Goal: Check status: Check status

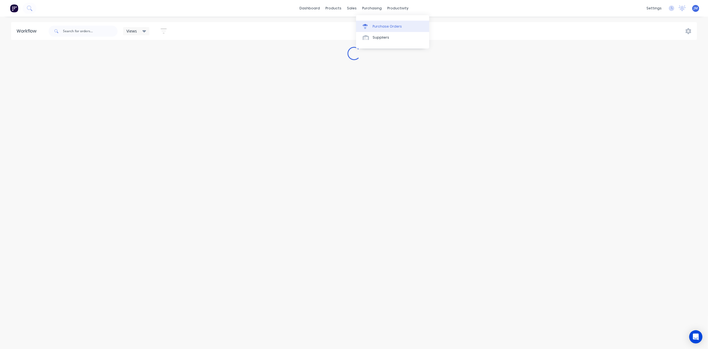
click at [378, 30] on link "Purchase Orders" at bounding box center [392, 26] width 73 height 11
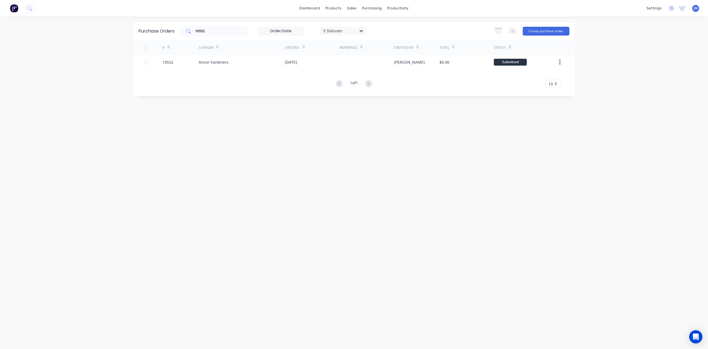
click at [213, 30] on input "10552" at bounding box center [218, 31] width 46 height 6
type input "10571"
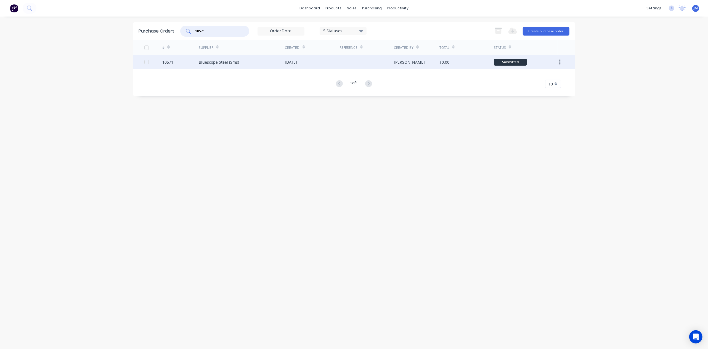
click at [311, 64] on div "[DATE]" at bounding box center [312, 62] width 54 height 14
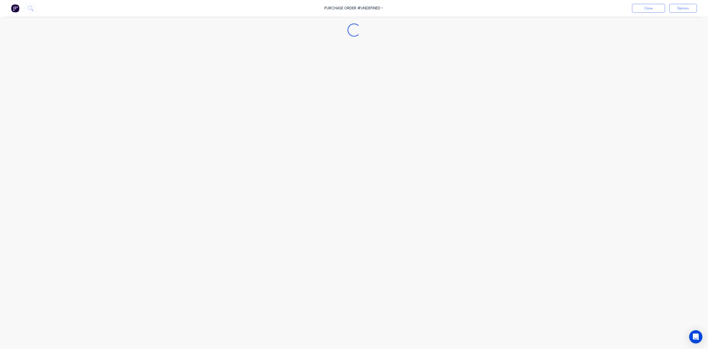
type textarea "x"
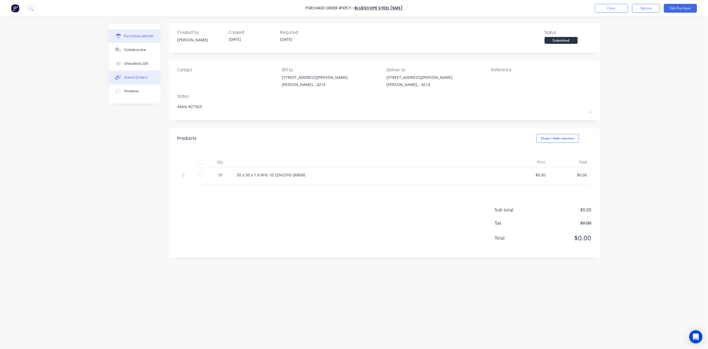
click at [140, 78] on div "Linked Orders" at bounding box center [136, 77] width 24 height 5
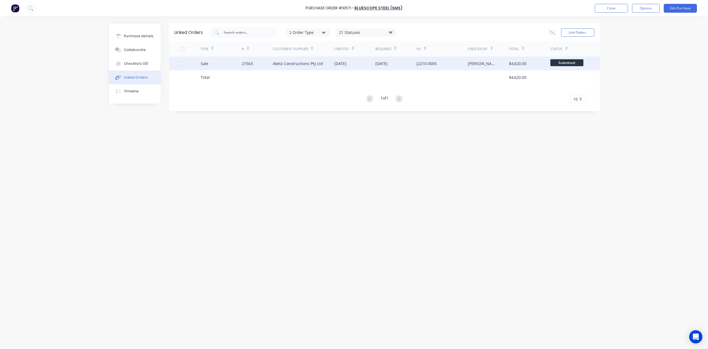
click at [315, 68] on div "Akela Constructions Pty Ltd" at bounding box center [304, 64] width 62 height 14
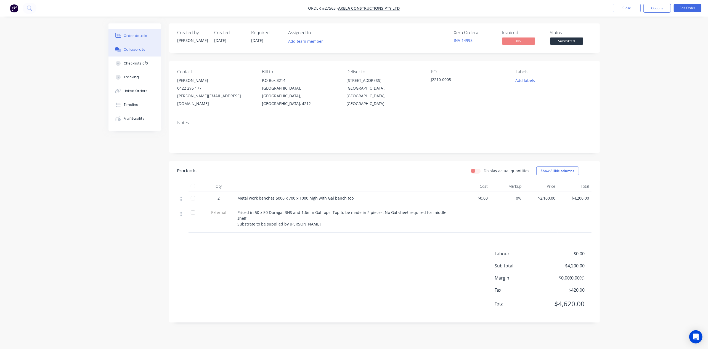
click at [135, 50] on div "Collaborate" at bounding box center [135, 49] width 22 height 5
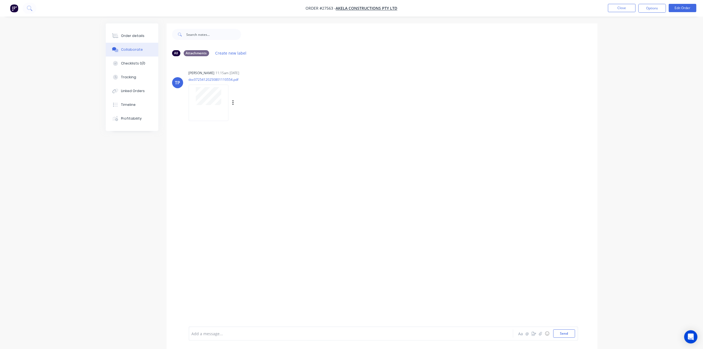
click at [203, 111] on div at bounding box center [209, 103] width 40 height 36
click at [627, 11] on button "Close" at bounding box center [622, 8] width 28 height 8
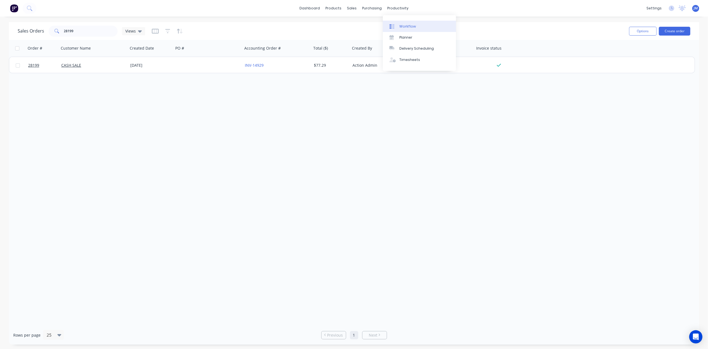
click at [404, 27] on div "Workflow" at bounding box center [407, 26] width 17 height 5
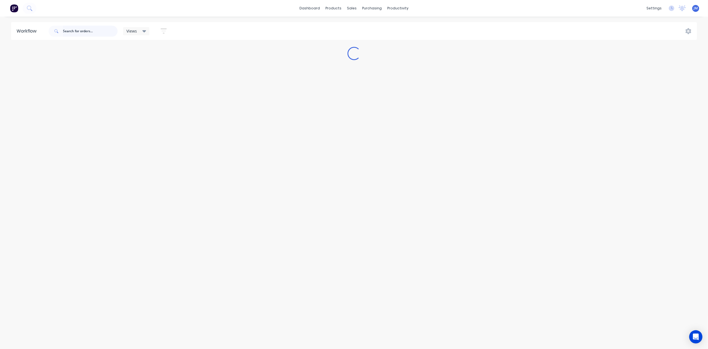
click at [98, 30] on input "text" at bounding box center [90, 31] width 55 height 11
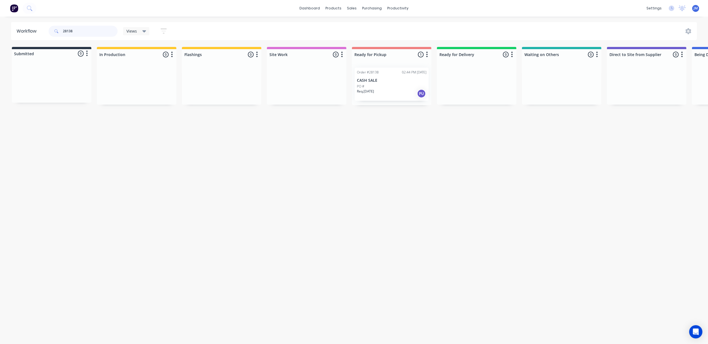
type input "28138"
drag, startPoint x: 375, startPoint y: 91, endPoint x: 378, endPoint y: 90, distance: 3.2
drag, startPoint x: 378, startPoint y: 90, endPoint x: 381, endPoint y: 91, distance: 3.4
click at [405, 145] on div "Mark as Picked Up" at bounding box center [407, 142] width 55 height 11
click at [383, 24] on div "Purchase Orders" at bounding box center [389, 26] width 29 height 5
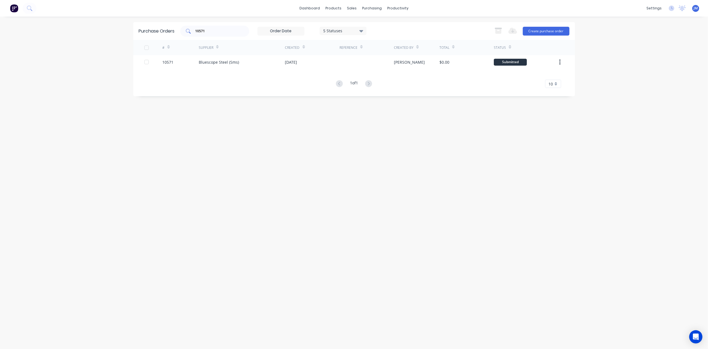
click at [219, 29] on input "10571" at bounding box center [218, 31] width 46 height 6
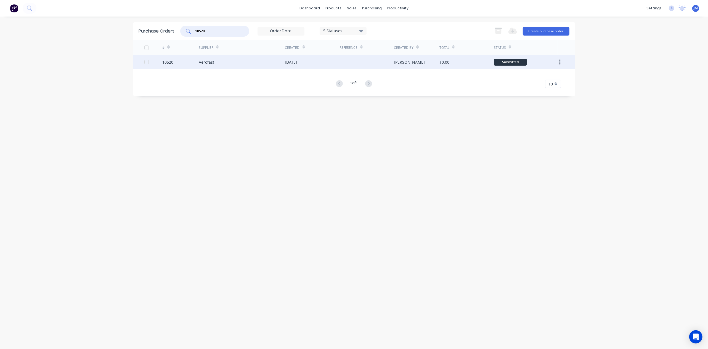
type input "10520"
click at [266, 66] on div "Aerofast" at bounding box center [242, 62] width 86 height 14
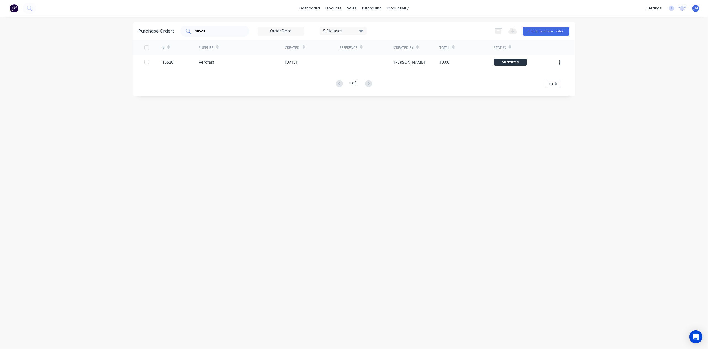
click at [213, 35] on div "10520" at bounding box center [214, 31] width 69 height 11
type input "10526"
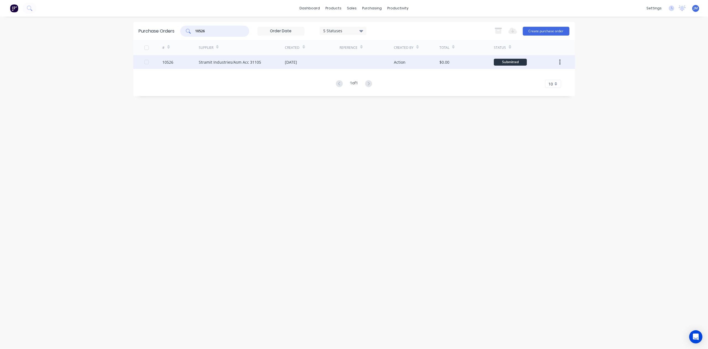
click at [226, 65] on div "Stramit Industries/Asm Acc 31105" at bounding box center [242, 62] width 86 height 14
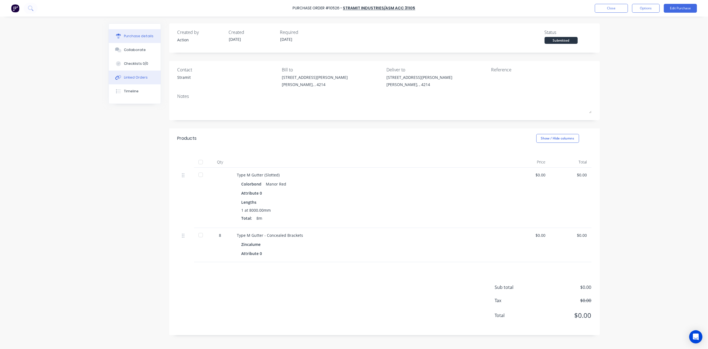
click at [141, 77] on div "Linked Orders" at bounding box center [136, 77] width 24 height 5
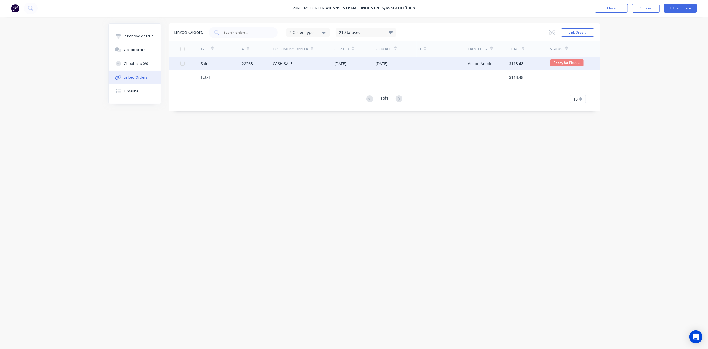
click at [311, 65] on div "CASH SALE" at bounding box center [304, 64] width 62 height 14
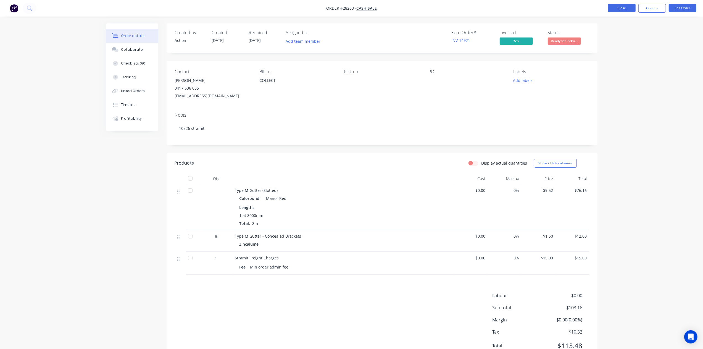
click at [615, 7] on button "Close" at bounding box center [622, 8] width 28 height 8
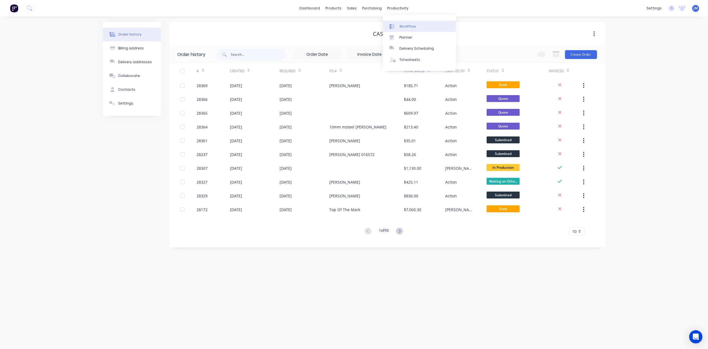
click at [402, 24] on div "Workflow" at bounding box center [407, 26] width 17 height 5
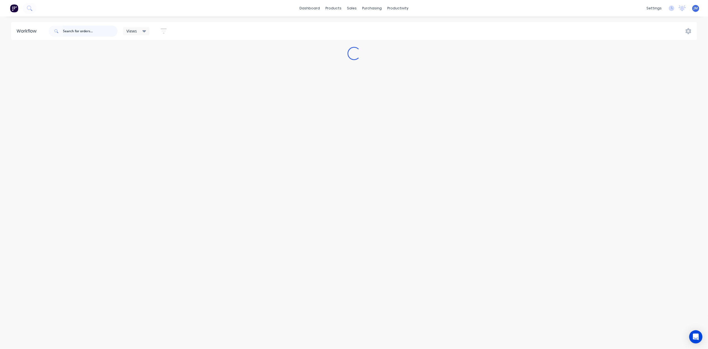
drag, startPoint x: 66, startPoint y: 29, endPoint x: 134, endPoint y: 44, distance: 69.2
click at [67, 29] on input "text" at bounding box center [90, 31] width 55 height 11
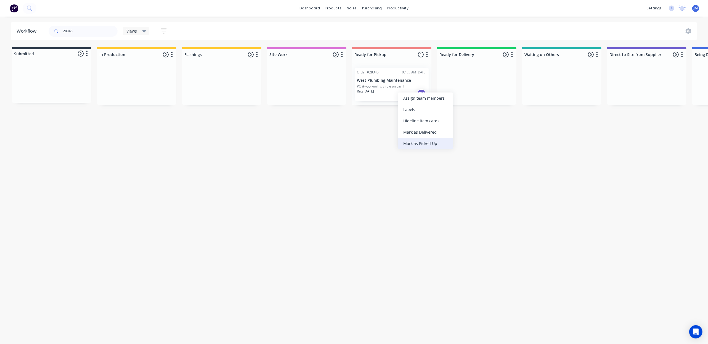
click at [428, 147] on div "Mark as Picked Up" at bounding box center [425, 143] width 55 height 11
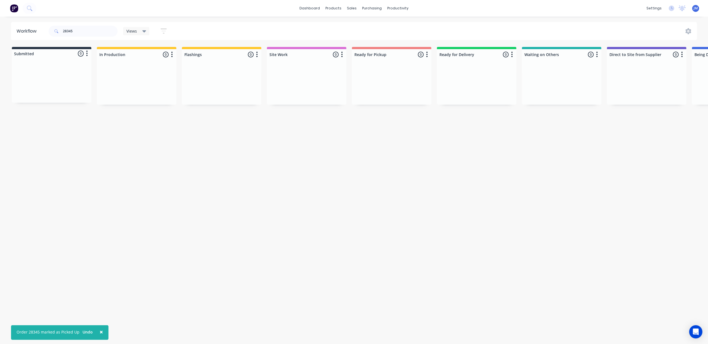
click at [83, 36] on div "28345" at bounding box center [83, 31] width 69 height 17
click at [85, 32] on input "28345" at bounding box center [90, 31] width 55 height 11
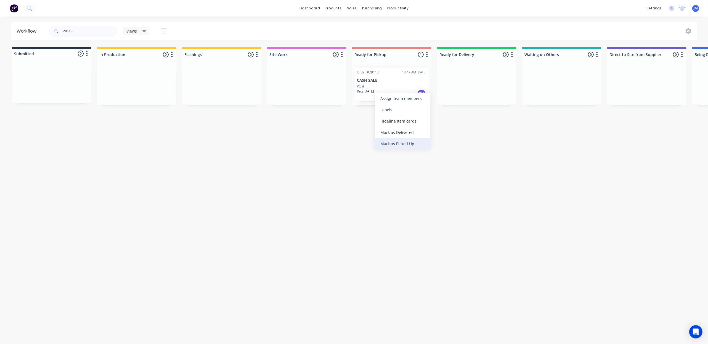
click at [408, 142] on div "Mark as Picked Up" at bounding box center [402, 143] width 55 height 11
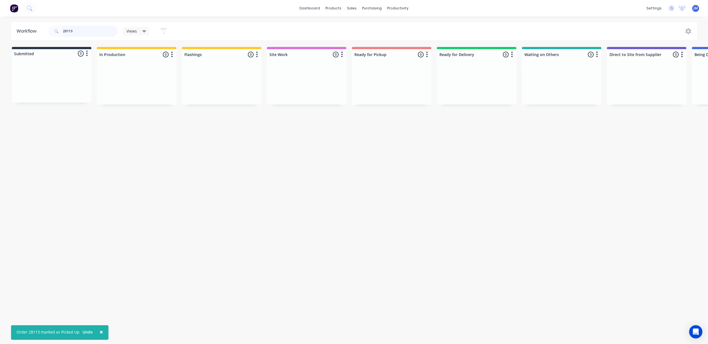
click at [75, 28] on input "28113" at bounding box center [90, 31] width 55 height 11
click at [51, 75] on div "Order #28344 07:47 AM [DATE] QLD Roof Solutions PO # Req. [DATE] Del" at bounding box center [52, 82] width 74 height 33
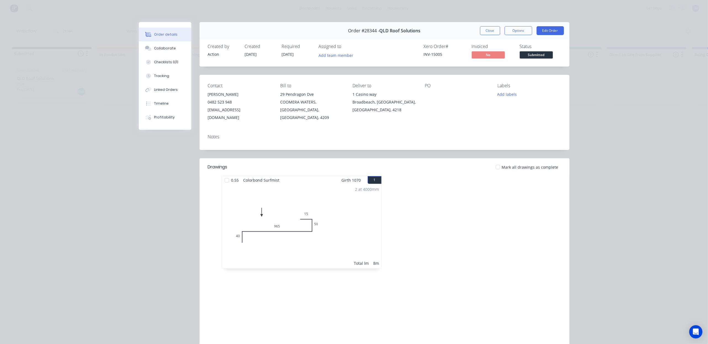
click at [531, 55] on span "Submitted" at bounding box center [536, 54] width 33 height 7
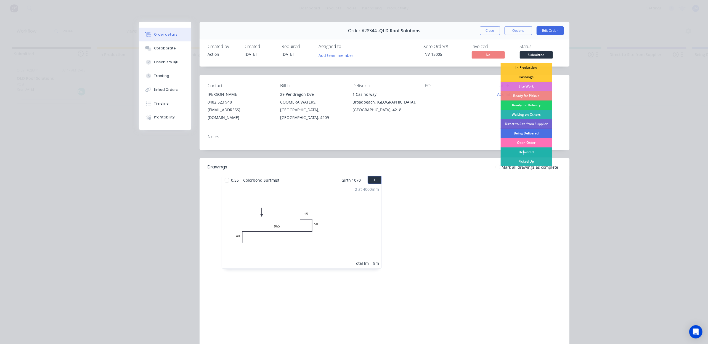
drag, startPoint x: 519, startPoint y: 152, endPoint x: 515, endPoint y: 153, distance: 4.2
click at [518, 153] on div "Delivered" at bounding box center [526, 151] width 52 height 9
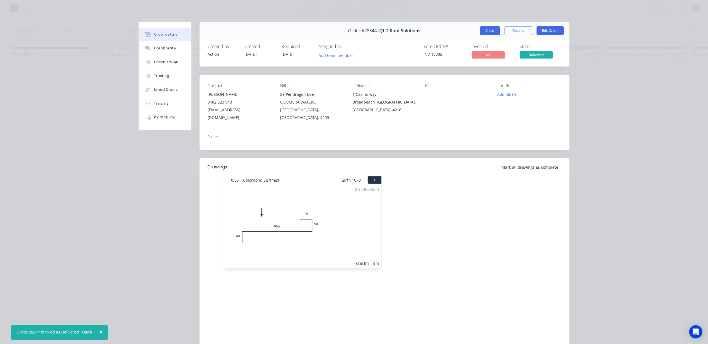
click at [489, 28] on button "Close" at bounding box center [490, 30] width 20 height 9
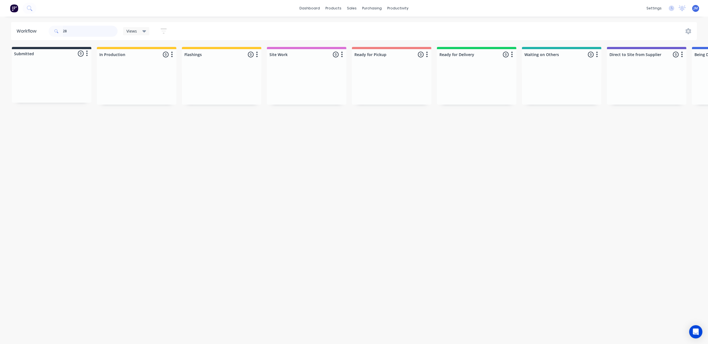
type input "2"
drag, startPoint x: 139, startPoint y: 88, endPoint x: 353, endPoint y: 73, distance: 214.7
click at [353, 73] on div "Submitted 1 Status colour #273444 hex #273444 Save Cancel Summaries Total order…" at bounding box center [496, 76] width 1001 height 58
drag, startPoint x: 38, startPoint y: 78, endPoint x: 530, endPoint y: 68, distance: 492.0
click at [530, 68] on div "Submitted 1 Status colour #273444 hex #273444 Save Cancel Summaries Total order…" at bounding box center [493, 76] width 1001 height 58
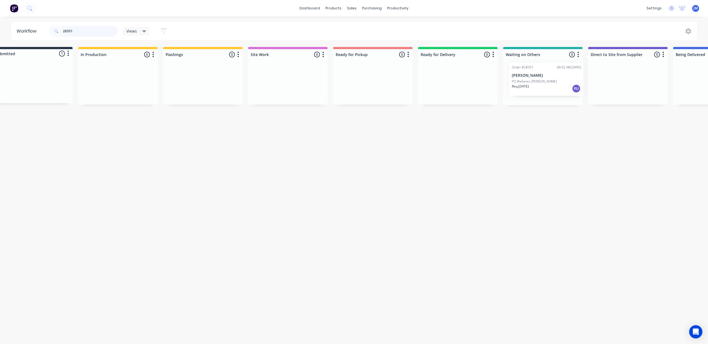
scroll to position [0, 21]
drag, startPoint x: 46, startPoint y: 75, endPoint x: 535, endPoint y: 73, distance: 489.5
click at [538, 73] on div "Submitted 1 Status colour #273444 hex #273444 Save Cancel Summaries Total order…" at bounding box center [475, 76] width 1001 height 58
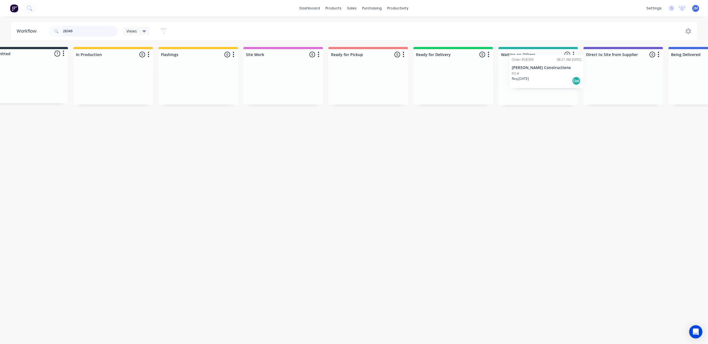
scroll to position [0, 25]
drag, startPoint x: 78, startPoint y: 83, endPoint x: 576, endPoint y: 73, distance: 497.8
click at [576, 73] on div "Submitted 1 Status colour #273444 hex #273444 Save Cancel Summaries Total order…" at bounding box center [471, 76] width 1001 height 58
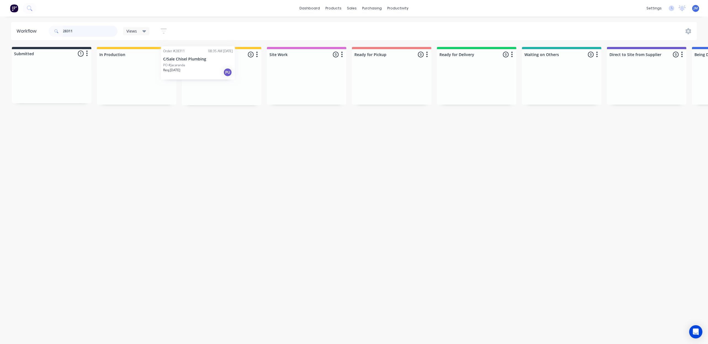
drag, startPoint x: 34, startPoint y: 82, endPoint x: 192, endPoint y: 67, distance: 159.4
click at [192, 67] on div "Submitted 1 Status colour #273444 hex #273444 Save Cancel Summaries Total order…" at bounding box center [496, 76] width 1001 height 58
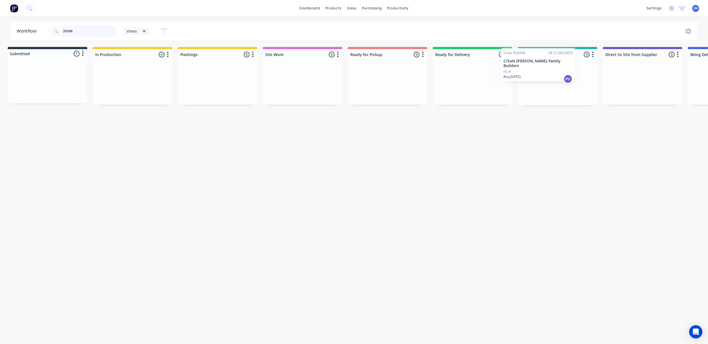
drag, startPoint x: 60, startPoint y: 93, endPoint x: 555, endPoint y: 79, distance: 494.9
click at [550, 77] on div "Submitted 1 Status colour #273444 hex #273444 Save Cancel Summaries Total order…" at bounding box center [491, 76] width 1001 height 58
type input "2"
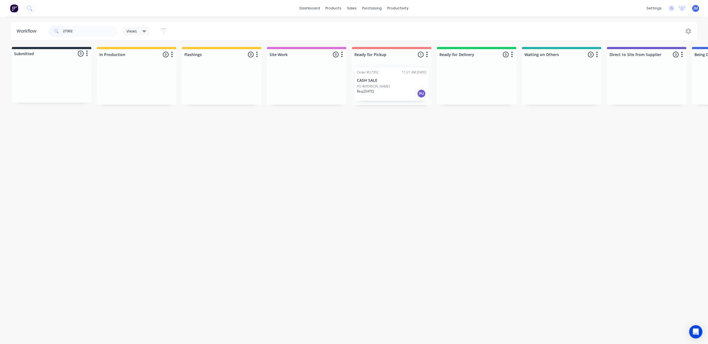
click at [403, 77] on div "Order #27302 11:21 AM [DATE] CASH SALE PO #[PERSON_NAME]. [DATE] PU" at bounding box center [392, 84] width 74 height 33
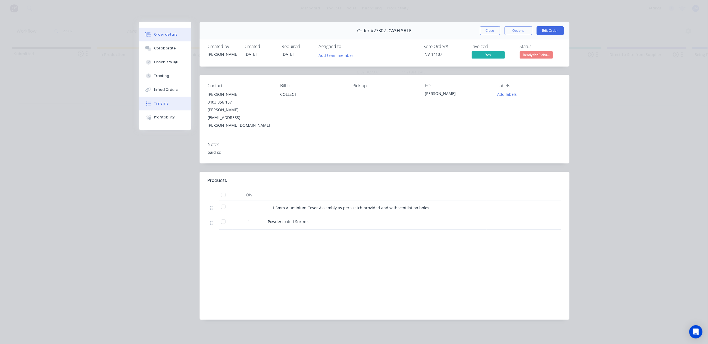
click at [173, 98] on button "Timeline" at bounding box center [165, 104] width 52 height 14
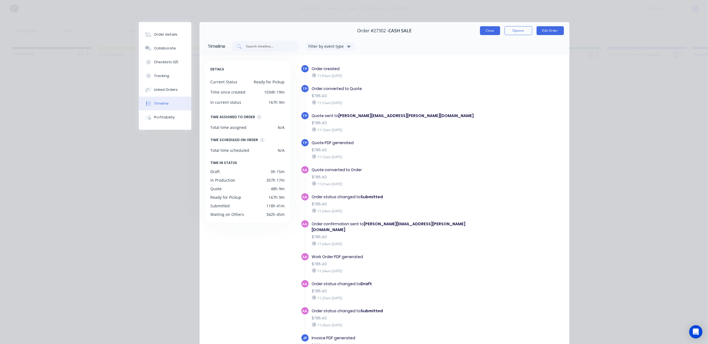
click at [484, 28] on button "Close" at bounding box center [490, 30] width 20 height 9
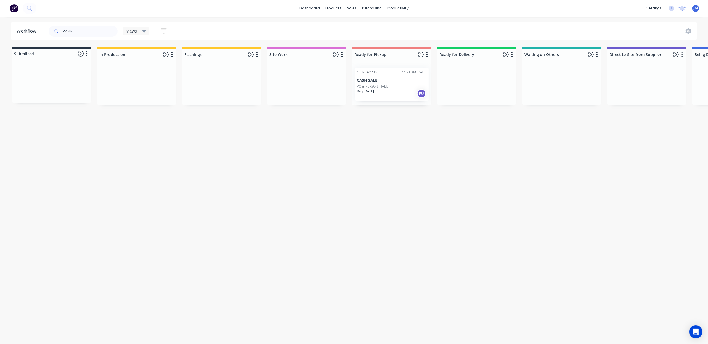
click at [397, 79] on p "CASH SALE" at bounding box center [392, 80] width 70 height 5
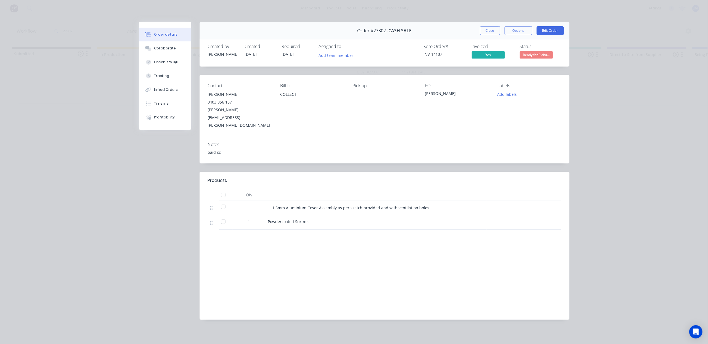
click at [489, 32] on button "Close" at bounding box center [490, 30] width 20 height 9
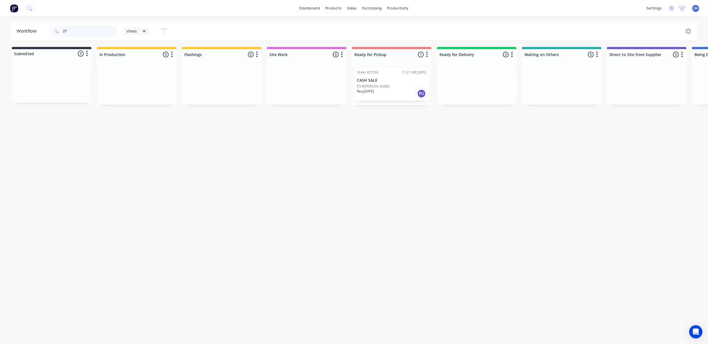
type input "2"
click at [405, 125] on div "Mark as Picked Up" at bounding box center [416, 128] width 55 height 11
click at [89, 27] on input "27996" at bounding box center [90, 31] width 55 height 11
drag, startPoint x: 409, startPoint y: 139, endPoint x: 398, endPoint y: 137, distance: 11.4
click at [409, 139] on div "Mark as Picked Up" at bounding box center [394, 136] width 55 height 11
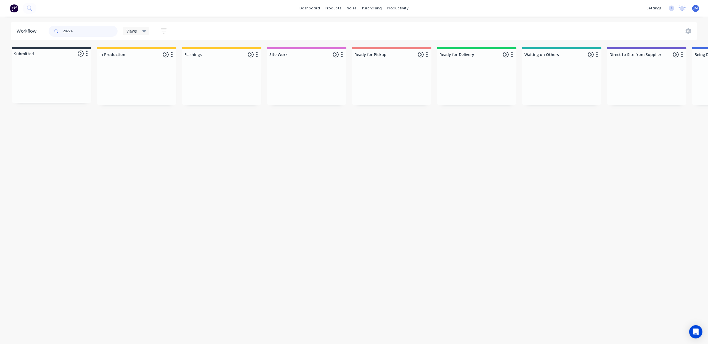
click at [78, 30] on input "28224" at bounding box center [90, 31] width 55 height 11
drag, startPoint x: 297, startPoint y: 98, endPoint x: 408, endPoint y: 89, distance: 111.1
click at [407, 89] on div "Submitted 0 Status colour #273444 hex #273444 Save Cancel Summaries Total order…" at bounding box center [496, 76] width 1001 height 58
drag, startPoint x: 223, startPoint y: 80, endPoint x: 351, endPoint y: 59, distance: 129.8
click at [351, 59] on div "Submitted 0 Status colour #273444 hex #273444 Save Cancel Summaries Total order…" at bounding box center [496, 76] width 1001 height 58
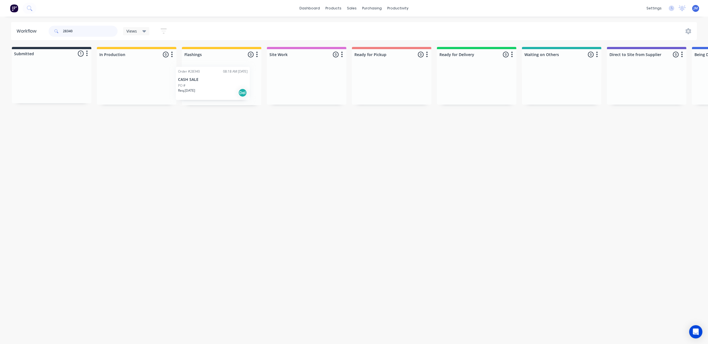
drag, startPoint x: 35, startPoint y: 86, endPoint x: 196, endPoint y: 84, distance: 161.5
click at [196, 85] on div "Submitted 1 Status colour #273444 hex #273444 Save Cancel Summaries Total order…" at bounding box center [496, 76] width 1001 height 58
type input "2"
drag, startPoint x: 67, startPoint y: 98, endPoint x: 574, endPoint y: 88, distance: 508.0
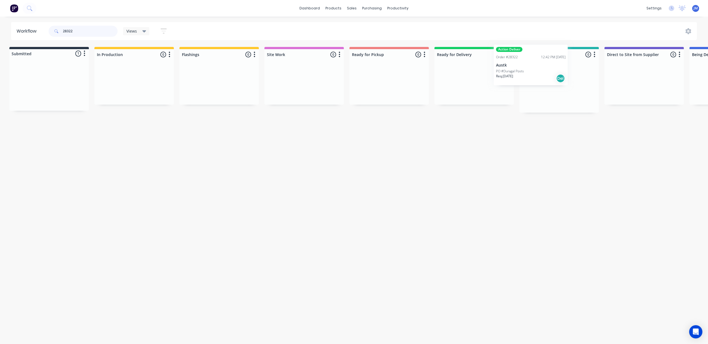
click at [569, 86] on div "Submitted 1 Status colour #273444 hex #273444 Save Cancel Summaries Total order…" at bounding box center [493, 80] width 1001 height 66
drag, startPoint x: 56, startPoint y: 85, endPoint x: 235, endPoint y: 87, distance: 178.9
click at [235, 87] on div "Submitted 1 Status colour #273444 hex #273444 Save Cancel Summaries Total order…" at bounding box center [496, 76] width 1001 height 58
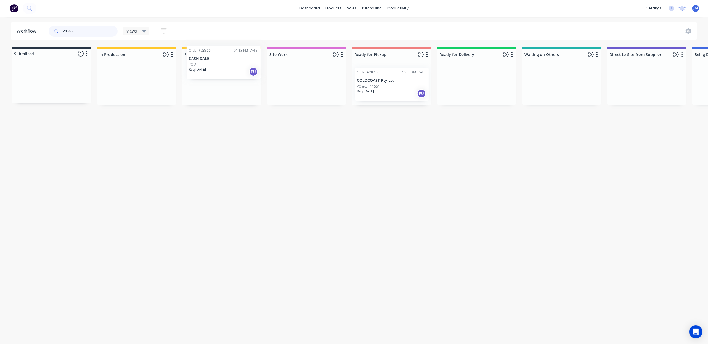
drag, startPoint x: 49, startPoint y: 89, endPoint x: 211, endPoint y: 62, distance: 164.4
click at [222, 68] on div "Submitted 1 Status colour #273444 hex #273444 Save Cancel Summaries Total order…" at bounding box center [496, 76] width 1001 height 58
drag, startPoint x: 222, startPoint y: 91, endPoint x: 132, endPoint y: 73, distance: 92.0
click at [132, 73] on div "Submitted 0 Status colour #273444 hex #273444 Save Cancel Summaries Total order…" at bounding box center [496, 76] width 1001 height 58
type input "2"
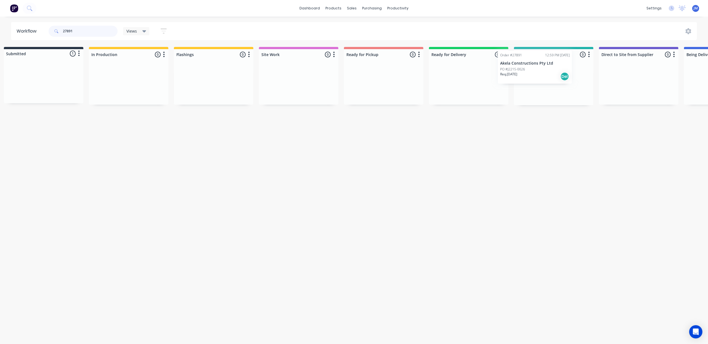
drag, startPoint x: 49, startPoint y: 91, endPoint x: 553, endPoint y: 83, distance: 504.1
click at [553, 83] on div "Submitted 1 Status colour #273444 hex #273444 Save Cancel Summaries Total order…" at bounding box center [488, 76] width 1001 height 58
type input "2"
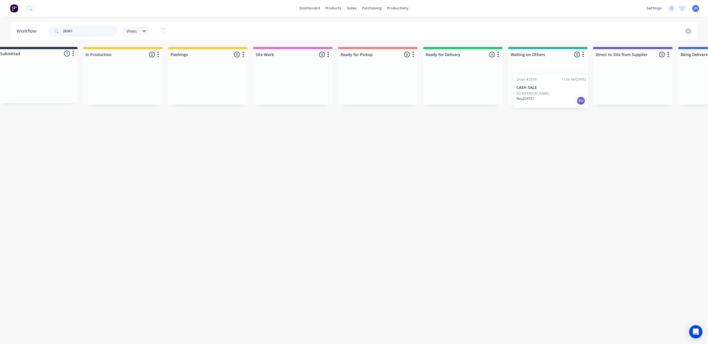
scroll to position [0, 18]
drag, startPoint x: 74, startPoint y: 94, endPoint x: 517, endPoint y: 67, distance: 443.6
click at [570, 103] on div "Submitted 1 Status colour #273444 hex #273444 Save Cancel Summaries Total order…" at bounding box center [479, 76] width 1001 height 58
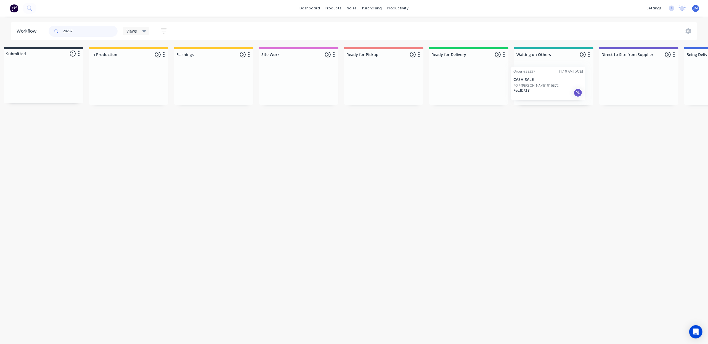
scroll to position [0, 12]
drag, startPoint x: 103, startPoint y: 94, endPoint x: 566, endPoint y: 88, distance: 463.3
click at [562, 94] on div "Submitted 1 Status colour #273444 hex #273444 Save Cancel Summaries Total order…" at bounding box center [484, 76] width 1001 height 58
type input "2"
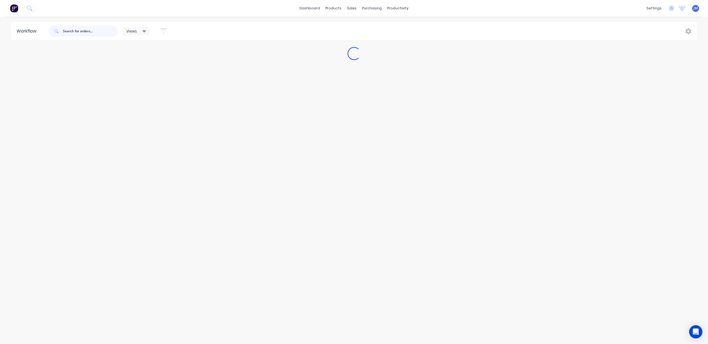
scroll to position [0, 0]
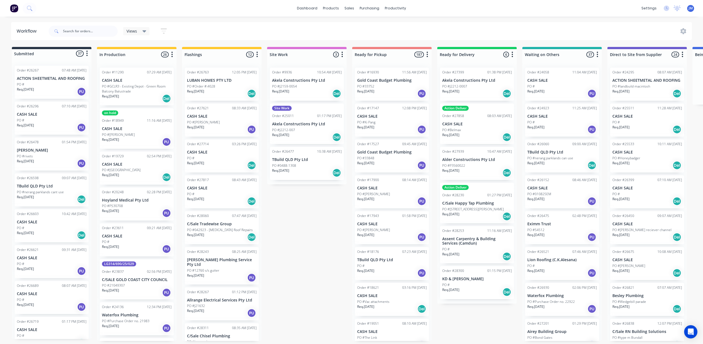
click at [310, 256] on div "Submitted 37 Status colour #273444 hex #273444 Save Cancel Summaries Total orde…" at bounding box center [496, 194] width 1001 height 294
drag, startPoint x: 71, startPoint y: 33, endPoint x: 78, endPoint y: 38, distance: 8.1
click at [71, 31] on input "text" at bounding box center [90, 31] width 55 height 11
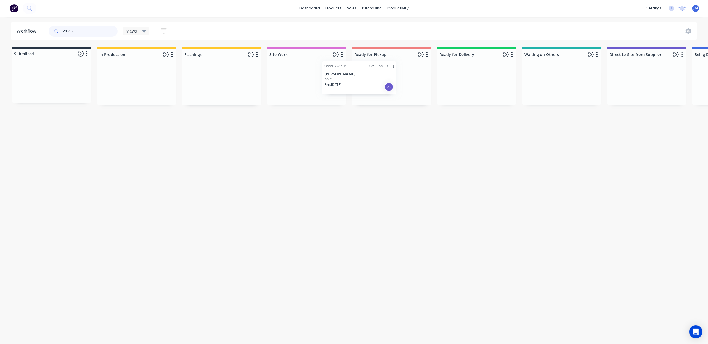
drag, startPoint x: 227, startPoint y: 86, endPoint x: 379, endPoint y: 73, distance: 151.8
click at [378, 73] on div "Submitted 0 Status colour #273444 hex #273444 Save Cancel Summaries Total order…" at bounding box center [496, 76] width 1001 height 58
drag, startPoint x: 192, startPoint y: 76, endPoint x: 213, endPoint y: 71, distance: 21.6
click at [213, 71] on div "Submitted 1 Status colour #273444 hex #273444 Save Cancel Summaries Total order…" at bounding box center [496, 94] width 1001 height 94
drag, startPoint x: 47, startPoint y: 73, endPoint x: 137, endPoint y: 69, distance: 90.6
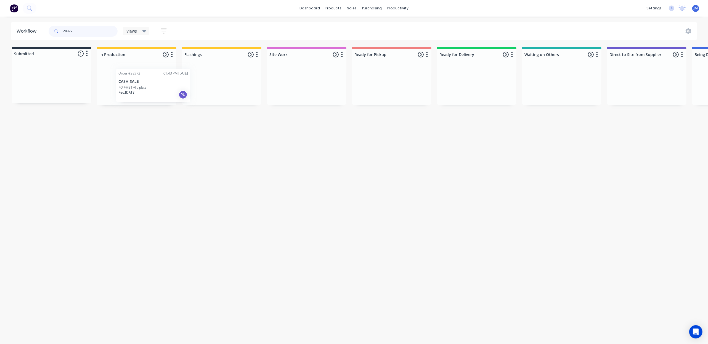
click at [148, 75] on div "Submitted 1 Status colour #273444 hex #273444 Save Cancel Summaries Total order…" at bounding box center [496, 76] width 1001 height 58
type input "2"
click at [553, 92] on div "Req. [DATE] Del" at bounding box center [562, 93] width 70 height 9
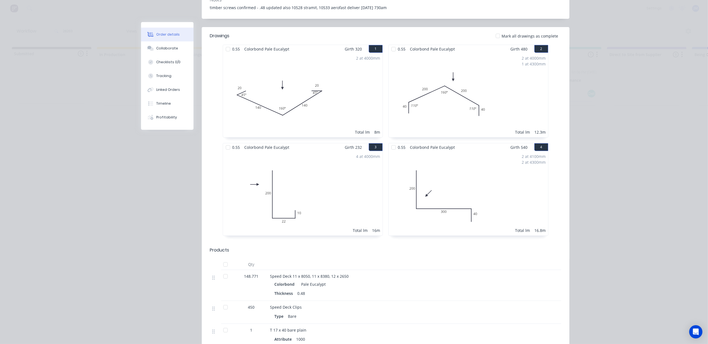
drag, startPoint x: 483, startPoint y: 176, endPoint x: 479, endPoint y: 173, distance: 4.7
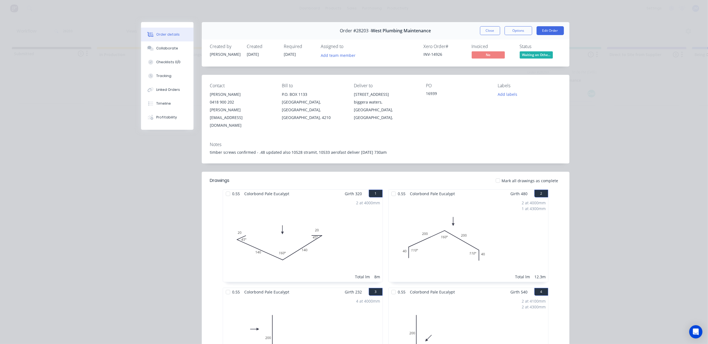
click at [488, 30] on button "Close" at bounding box center [490, 30] width 20 height 9
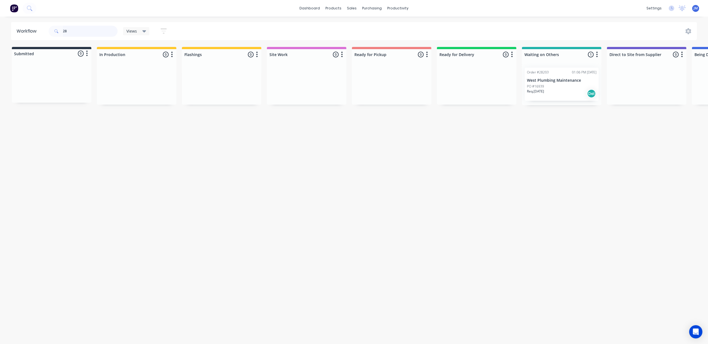
type input "2"
click at [398, 87] on div "PO #[PERSON_NAME] offset" at bounding box center [392, 86] width 70 height 5
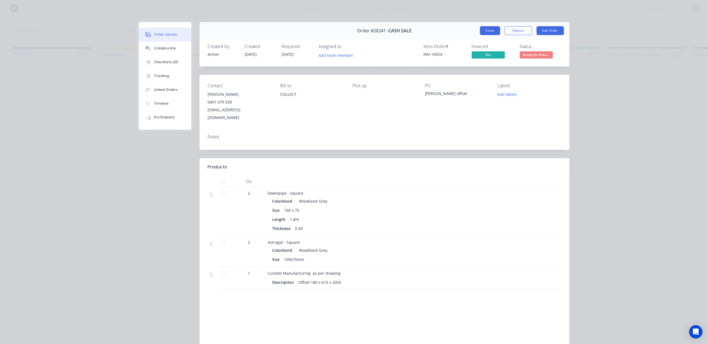
click at [481, 28] on button "Close" at bounding box center [490, 30] width 20 height 9
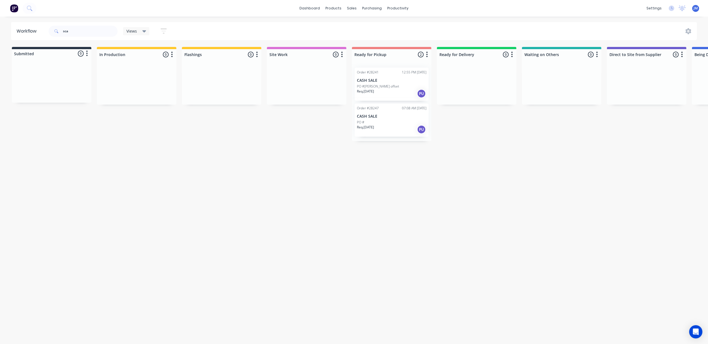
click at [364, 107] on div "Order #28247" at bounding box center [368, 108] width 22 height 5
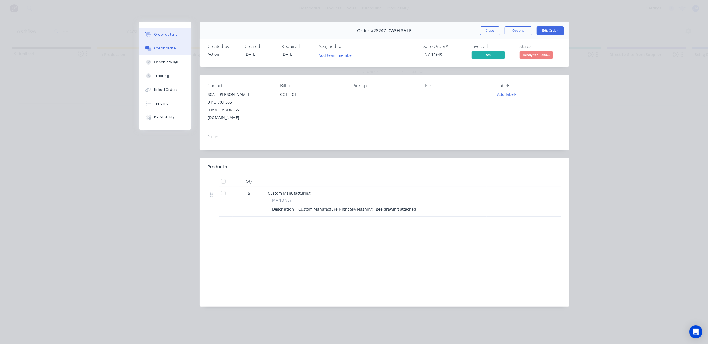
click at [182, 45] on button "Collaborate" at bounding box center [165, 48] width 52 height 14
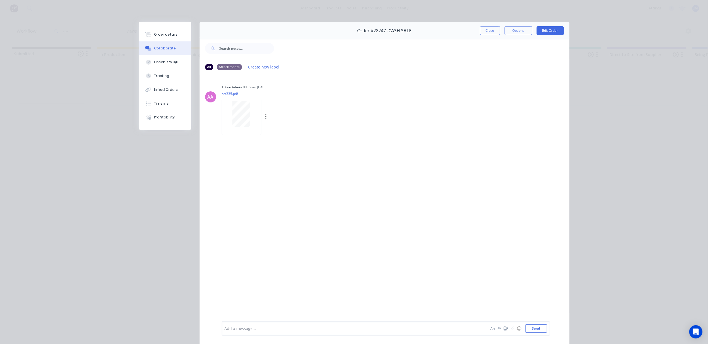
click at [251, 110] on div at bounding box center [241, 113] width 35 height 25
drag, startPoint x: 484, startPoint y: 26, endPoint x: 485, endPoint y: 21, distance: 4.8
click at [484, 26] on button "Close" at bounding box center [490, 30] width 20 height 9
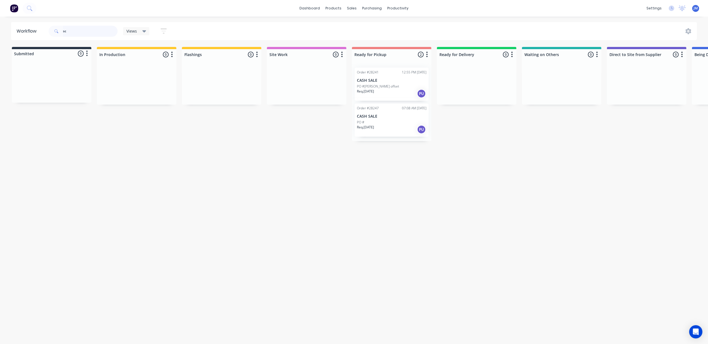
type input "s"
click at [411, 135] on div "Mark as Picked Up" at bounding box center [414, 134] width 55 height 11
click at [88, 30] on input "28324" at bounding box center [90, 31] width 55 height 11
click at [417, 134] on div "Mark as Picked Up" at bounding box center [431, 133] width 55 height 11
click at [74, 32] on input "26358" at bounding box center [90, 31] width 55 height 11
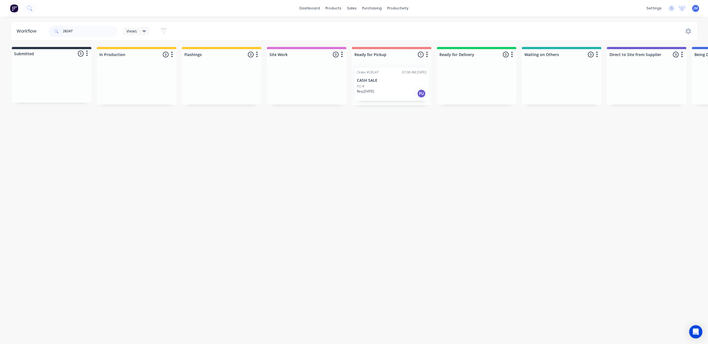
drag, startPoint x: 378, startPoint y: 83, endPoint x: 381, endPoint y: 83, distance: 3.3
click at [432, 135] on div "Mark as Picked Up" at bounding box center [408, 135] width 55 height 11
click at [80, 27] on input "28247" at bounding box center [90, 31] width 55 height 11
type input "2"
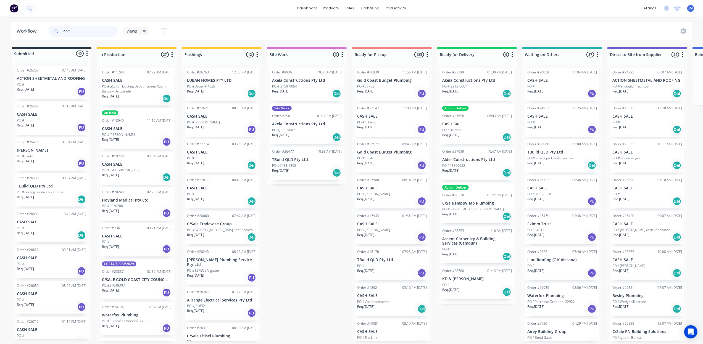
type input "27714"
